Goal: Information Seeking & Learning: Learn about a topic

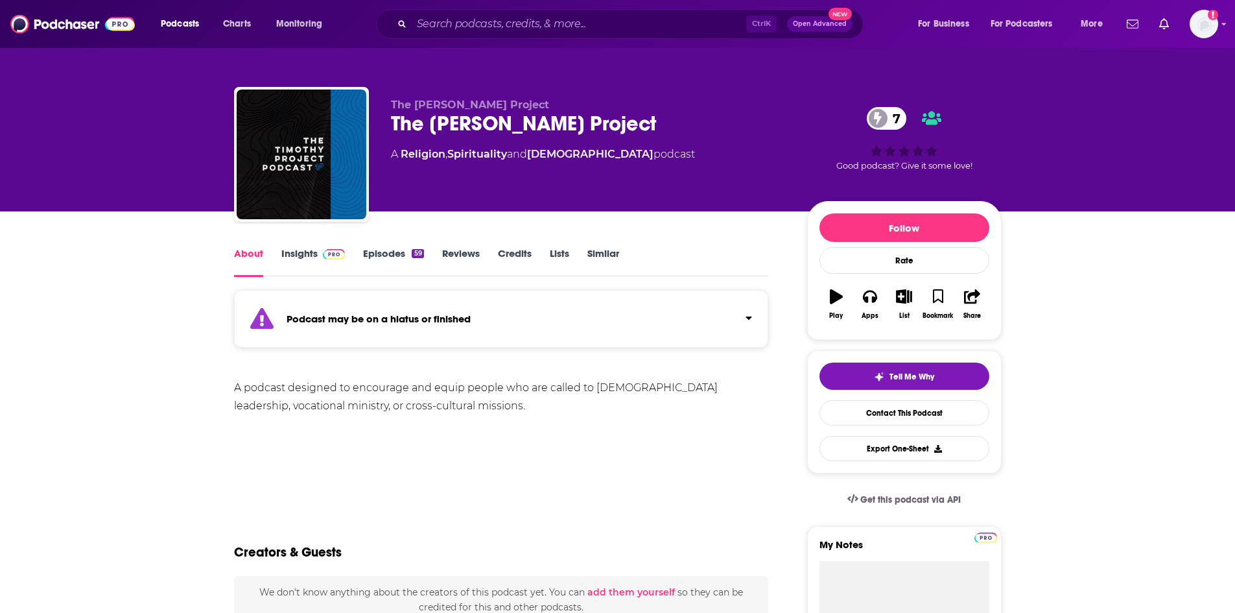
click at [301, 252] on link "Insights" at bounding box center [313, 262] width 64 height 30
